Goal: Task Accomplishment & Management: Use online tool/utility

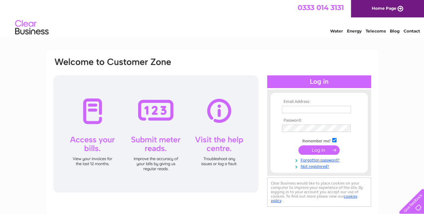
type input "sales@jennieedwards.net"
click at [316, 150] on input "submit" at bounding box center [319, 150] width 41 height 9
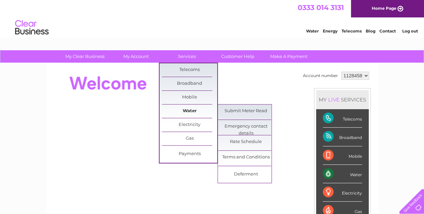
drag, startPoint x: 187, startPoint y: 110, endPoint x: 193, endPoint y: 110, distance: 6.1
click at [187, 110] on link "Water" at bounding box center [189, 111] width 55 height 13
click at [239, 109] on link "Submit Meter Read" at bounding box center [245, 111] width 55 height 13
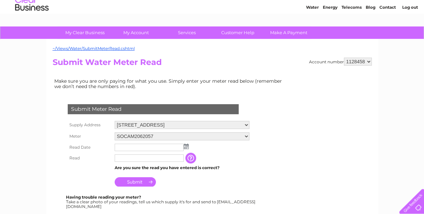
scroll to position [34, 0]
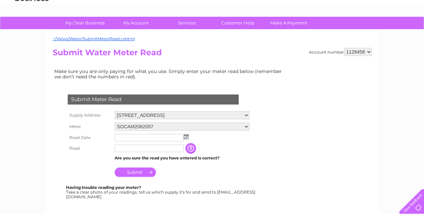
click at [187, 138] on img at bounding box center [186, 136] width 5 height 5
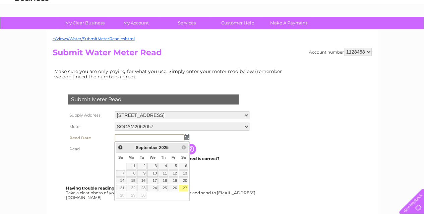
click at [183, 187] on link "27" at bounding box center [183, 188] width 9 height 7
type input "2025/09/27"
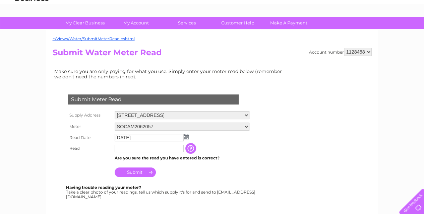
click at [136, 151] on input "text" at bounding box center [149, 148] width 69 height 7
type input "0981"
click at [130, 173] on input "Submit" at bounding box center [135, 172] width 41 height 9
